Goal: Task Accomplishment & Management: Use online tool/utility

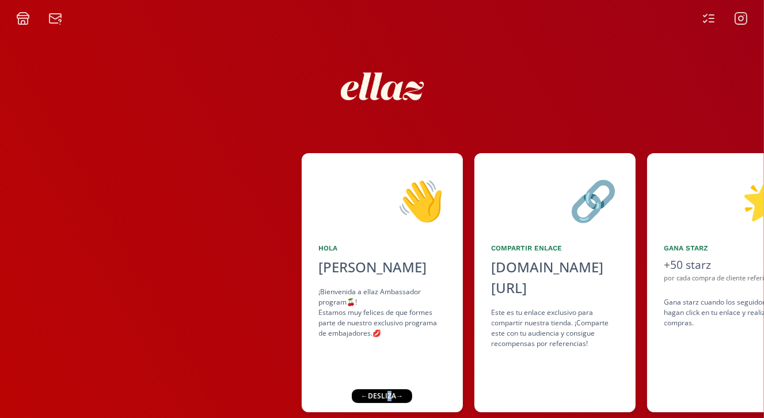
click at [388, 393] on div "← desliza →" at bounding box center [386, 396] width 60 height 14
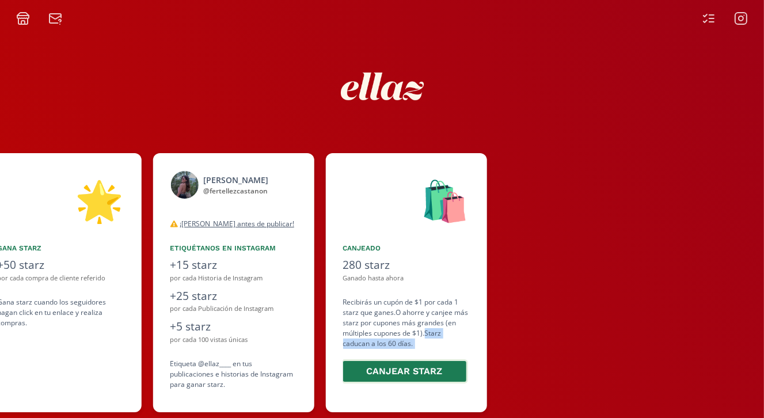
drag, startPoint x: 388, startPoint y: 393, endPoint x: 331, endPoint y: 363, distance: 63.8
click at [331, 363] on div "👋 [PERSON_NAME] ¡Bienvenida a ellaz Ambassador program🍒! Estamos muy felices de…" at bounding box center [382, 282] width 764 height 270
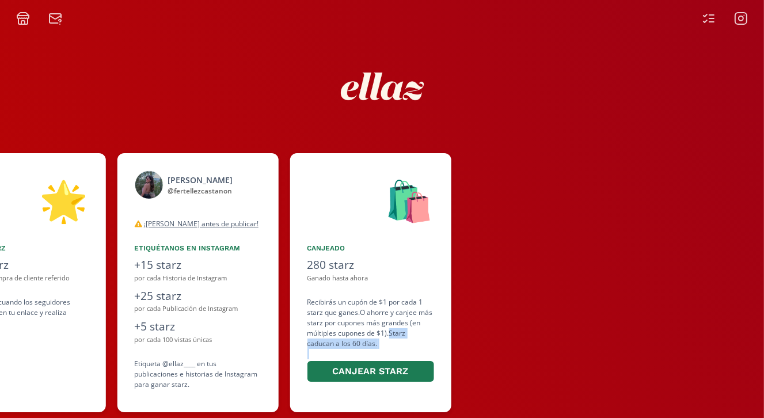
drag, startPoint x: 331, startPoint y: 363, endPoint x: 558, endPoint y: 316, distance: 231.6
click at [558, 316] on div at bounding box center [614, 282] width 302 height 259
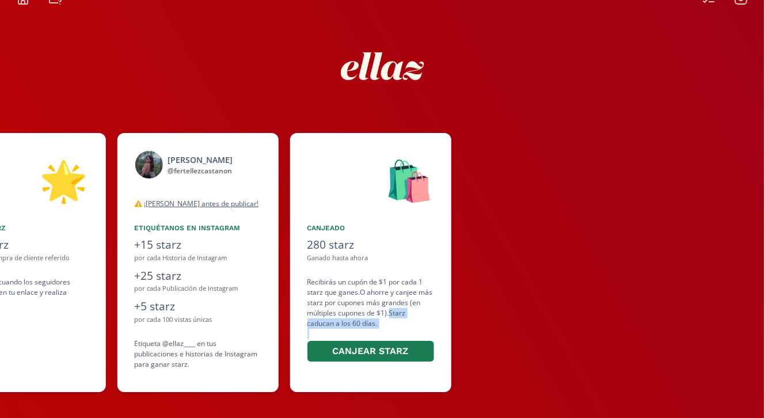
scroll to position [28, 0]
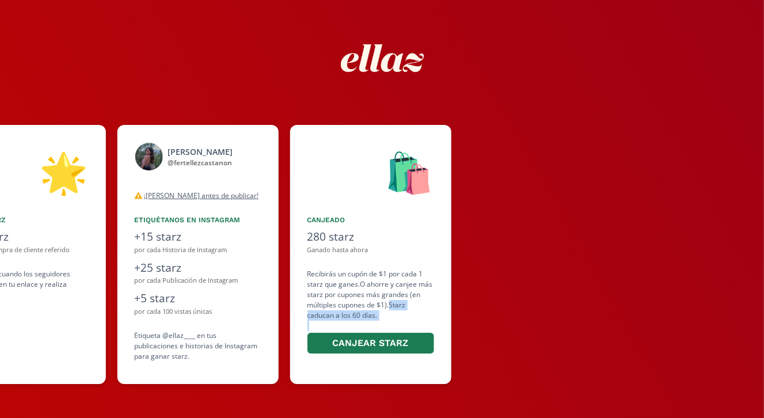
click at [506, 295] on div at bounding box center [614, 254] width 302 height 259
click at [593, 257] on div at bounding box center [614, 254] width 302 height 259
drag, startPoint x: 569, startPoint y: 179, endPoint x: 807, endPoint y: 136, distance: 242.1
click at [763, 136] on html "👋 [PERSON_NAME] ¡Bienvenida a ellaz Ambassador program🍒! Estamos muy felices de…" at bounding box center [382, 181] width 764 height 418
click at [504, 155] on div at bounding box center [614, 254] width 302 height 259
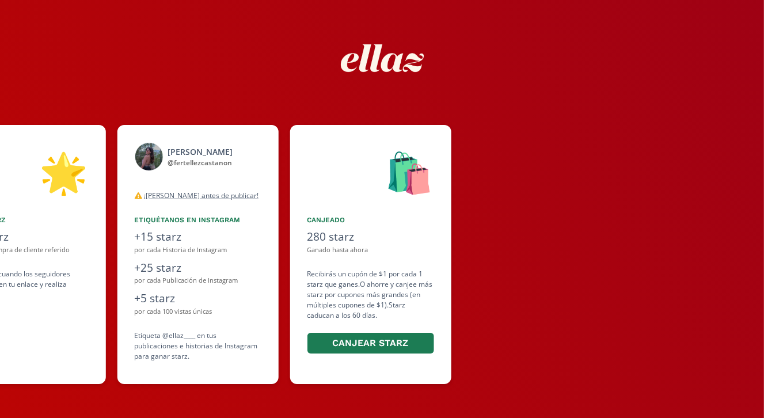
click at [646, 197] on div at bounding box center [614, 254] width 302 height 259
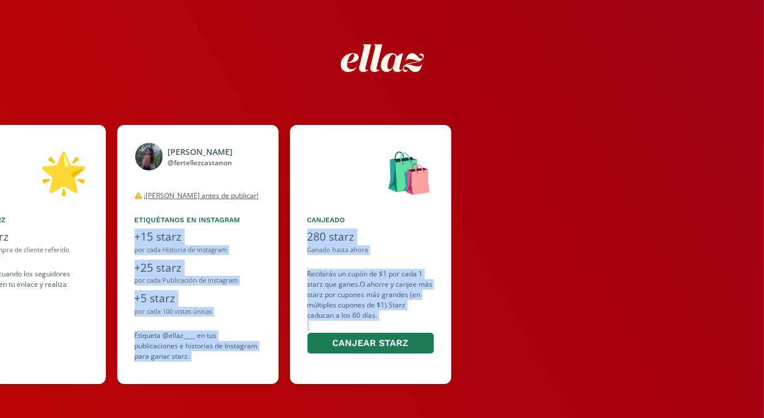
drag, startPoint x: 585, startPoint y: 350, endPoint x: -33, endPoint y: 348, distance: 618.1
click at [0, 348] on html "👋 [PERSON_NAME] ¡Bienvenida a ellaz Ambassador program🍒! Estamos muy felices de…" at bounding box center [382, 181] width 764 height 418
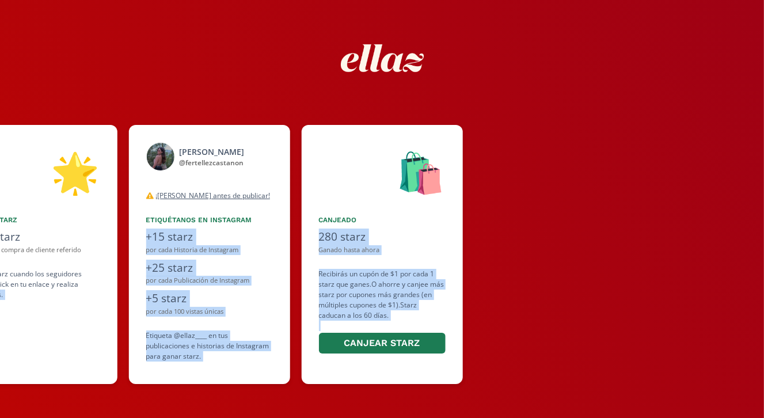
click at [394, 220] on div "Canjeado" at bounding box center [382, 220] width 127 height 10
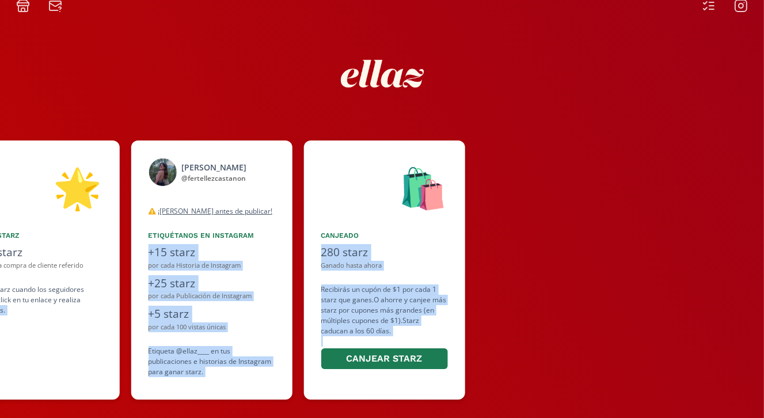
scroll to position [0, 0]
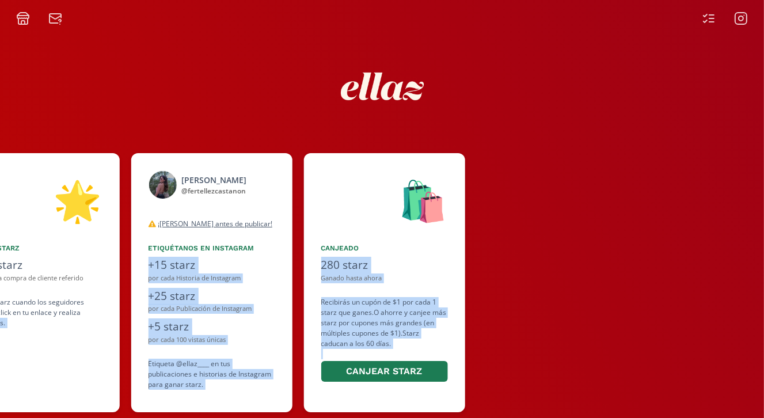
click at [708, 16] on icon at bounding box center [708, 19] width 14 height 14
